Goal: Entertainment & Leisure: Consume media (video, audio)

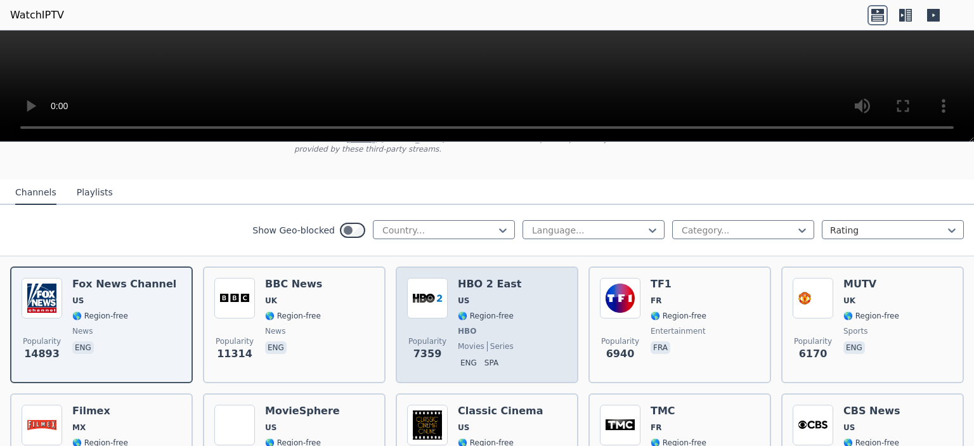
scroll to position [127, 0]
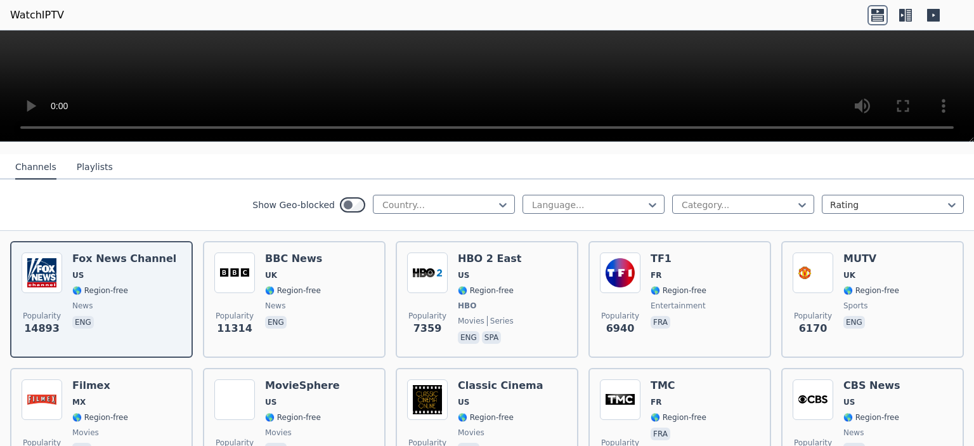
click at [87, 164] on button "Playlists" at bounding box center [95, 167] width 36 height 24
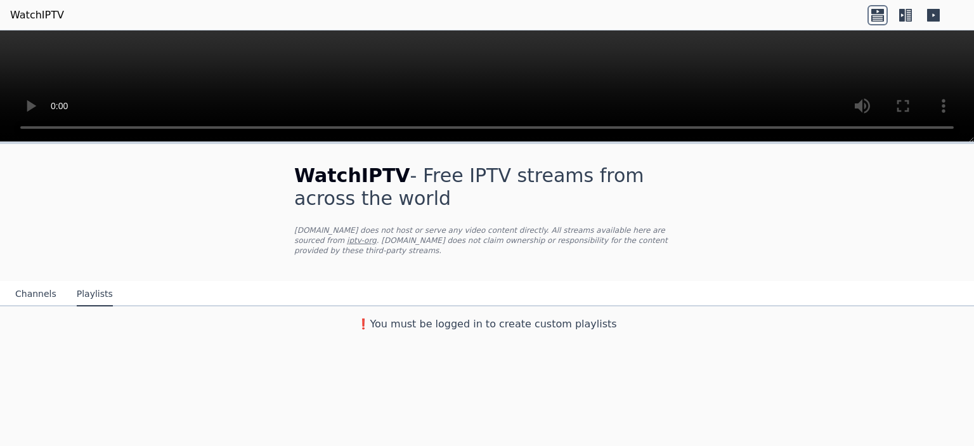
scroll to position [0, 0]
click at [33, 287] on button "Channels" at bounding box center [35, 294] width 41 height 24
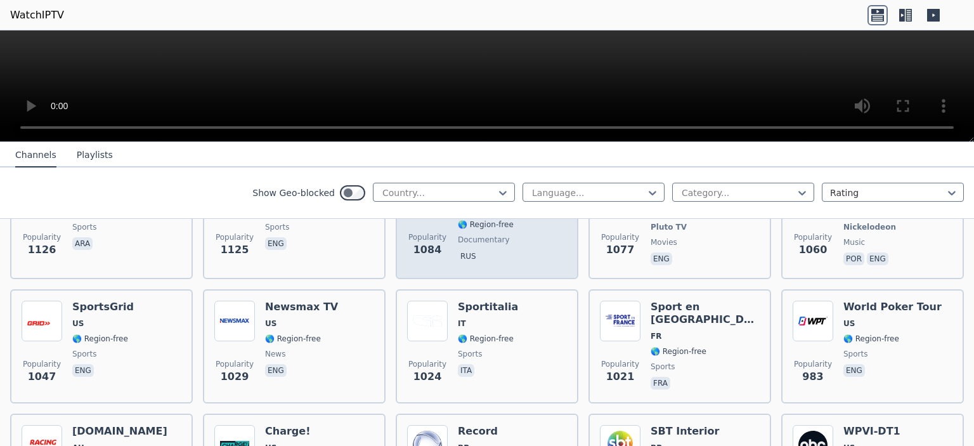
scroll to position [1648, 0]
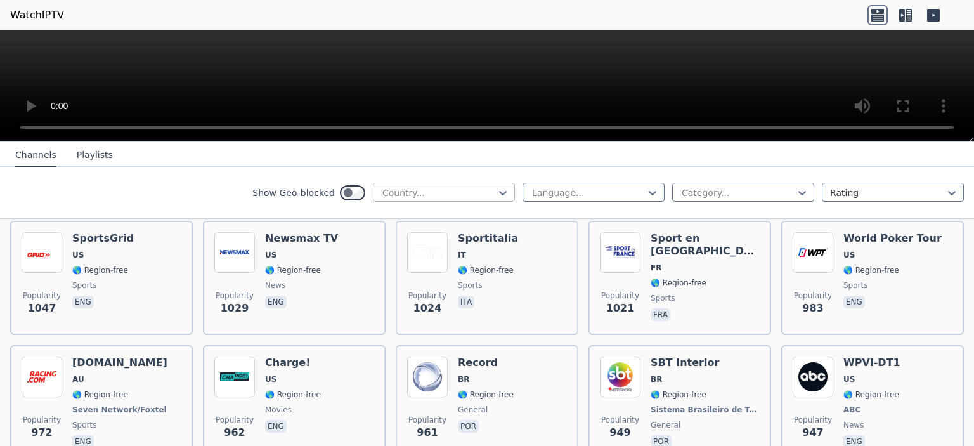
click at [462, 189] on div at bounding box center [438, 192] width 115 height 13
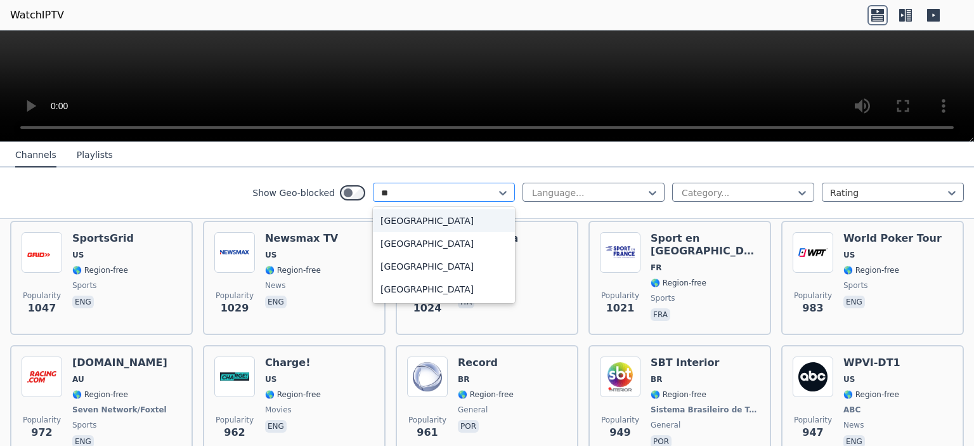
type input "***"
click at [461, 209] on div "[GEOGRAPHIC_DATA]" at bounding box center [444, 220] width 142 height 23
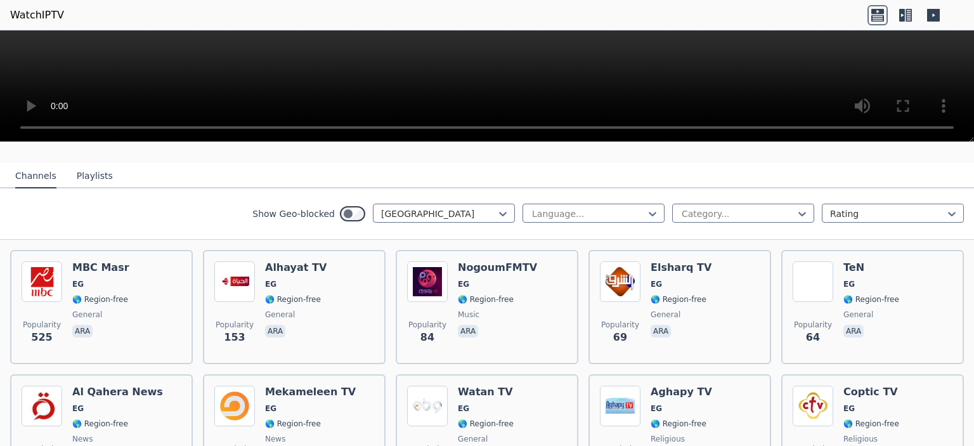
scroll to position [127, 0]
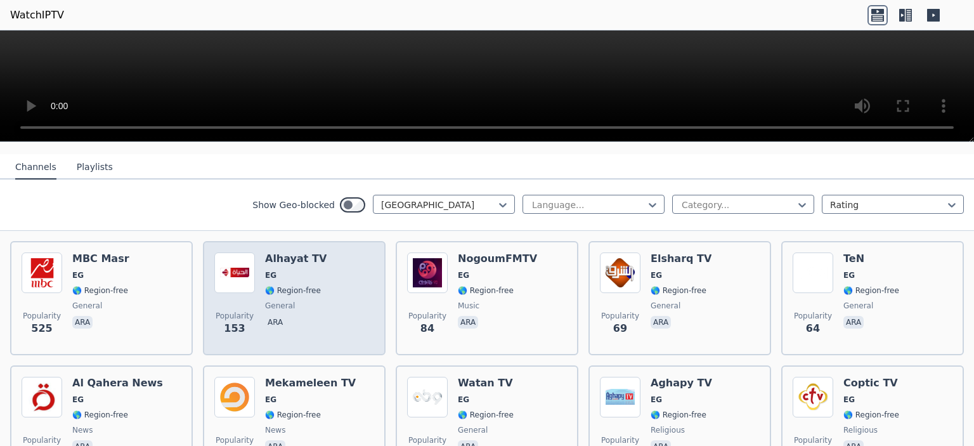
click at [318, 304] on div "Popularity 153 Alhayat TV EG 🌎 Region-free general ara" at bounding box center [294, 297] width 160 height 91
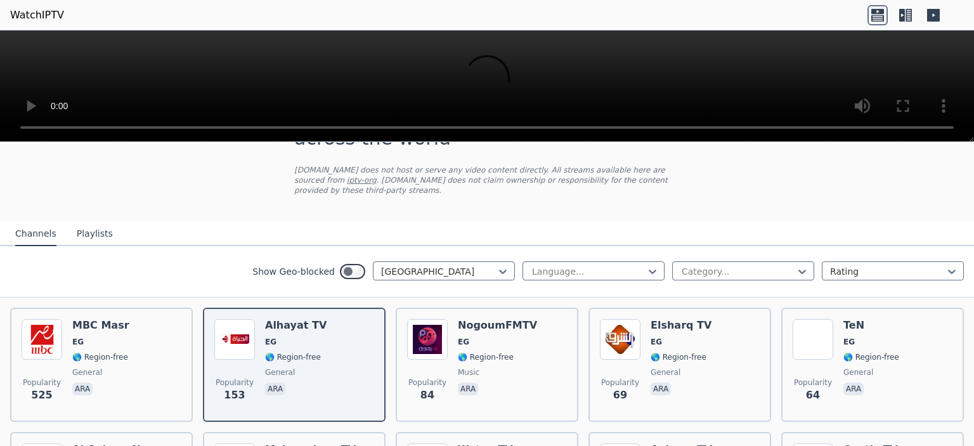
scroll to position [63, 0]
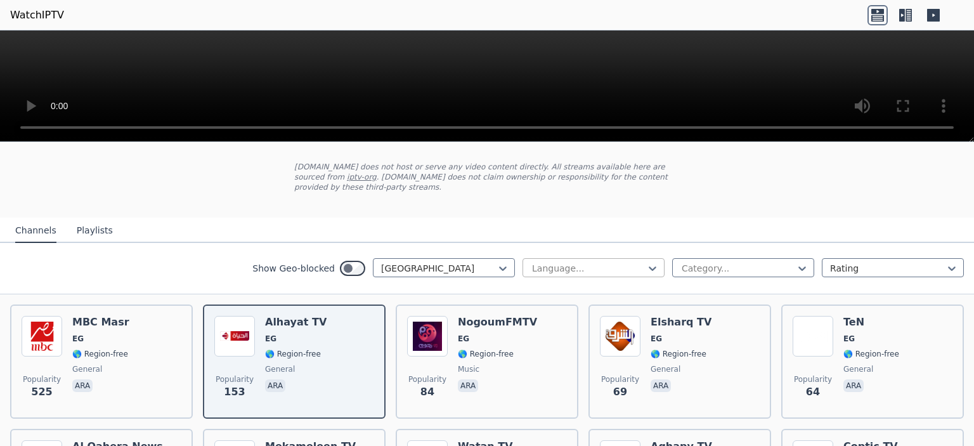
click at [532, 258] on div "Language..." at bounding box center [593, 267] width 142 height 19
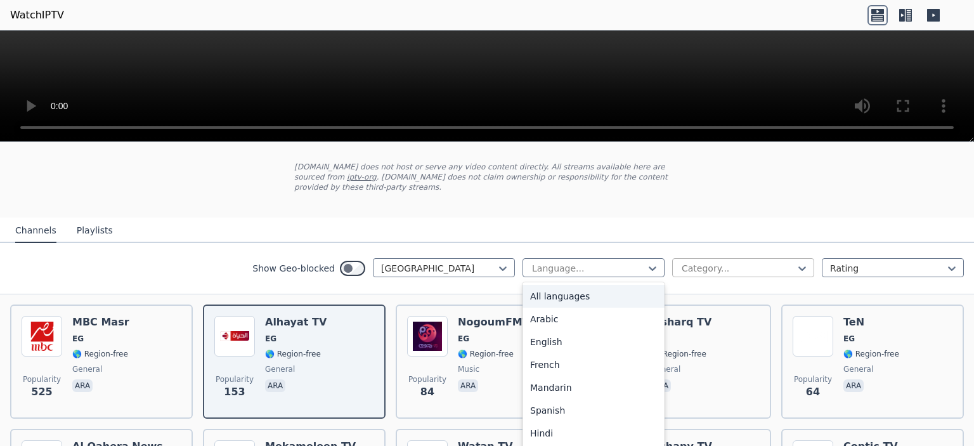
click at [750, 262] on div at bounding box center [737, 268] width 115 height 13
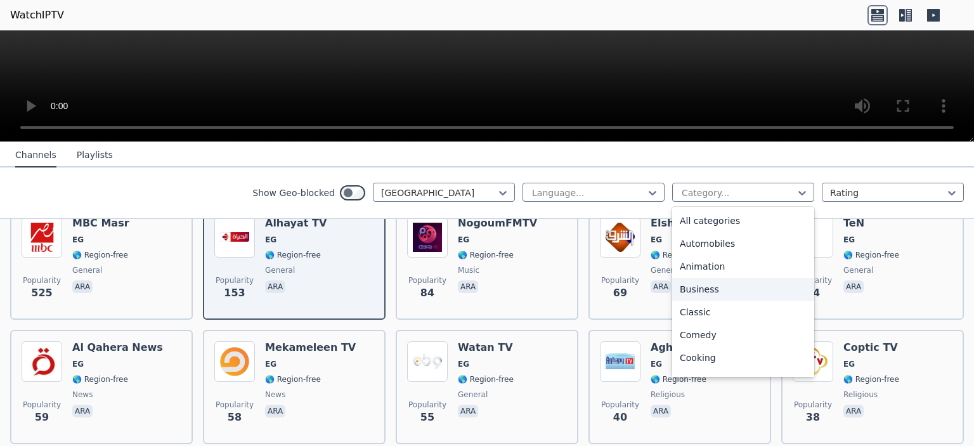
scroll to position [190, 0]
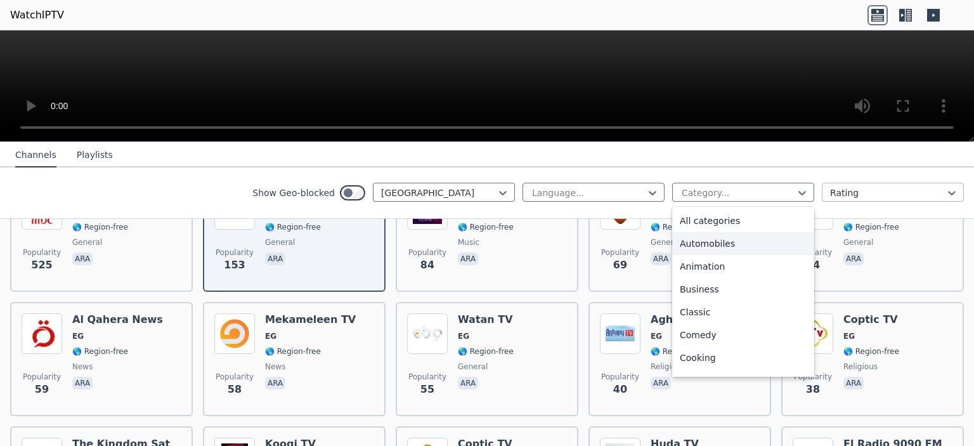
click at [859, 194] on div at bounding box center [887, 192] width 115 height 13
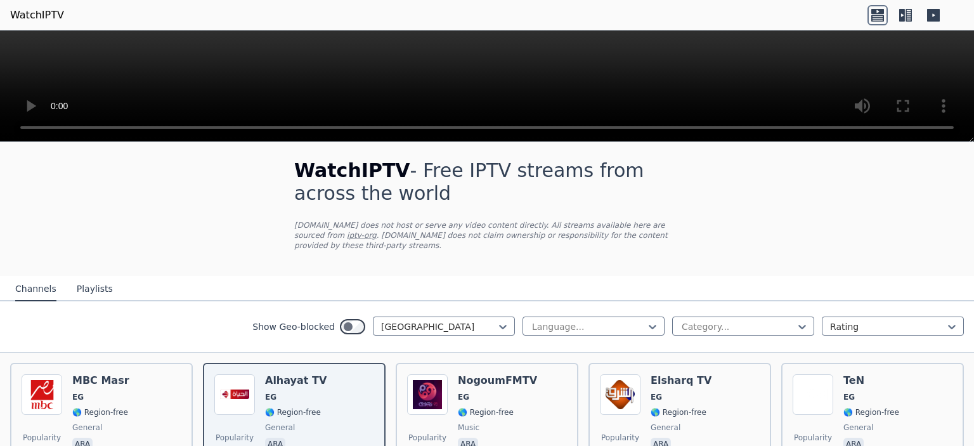
scroll to position [0, 0]
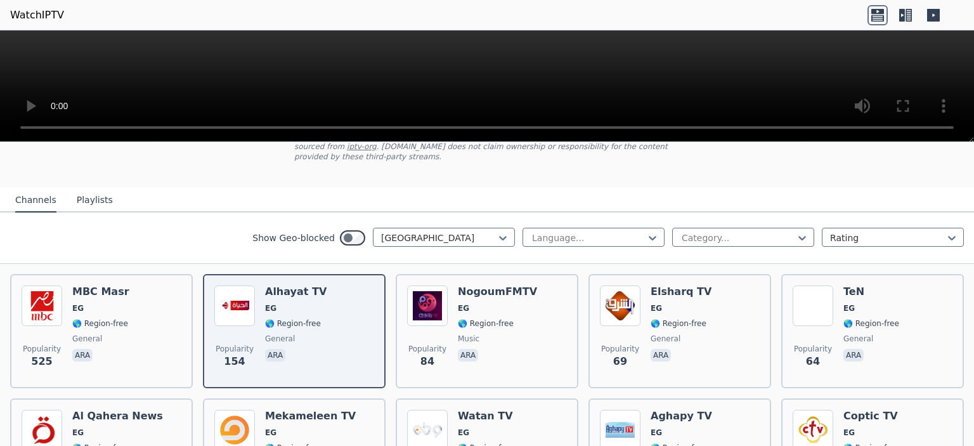
scroll to position [127, 0]
